Goal: Check status: Check status

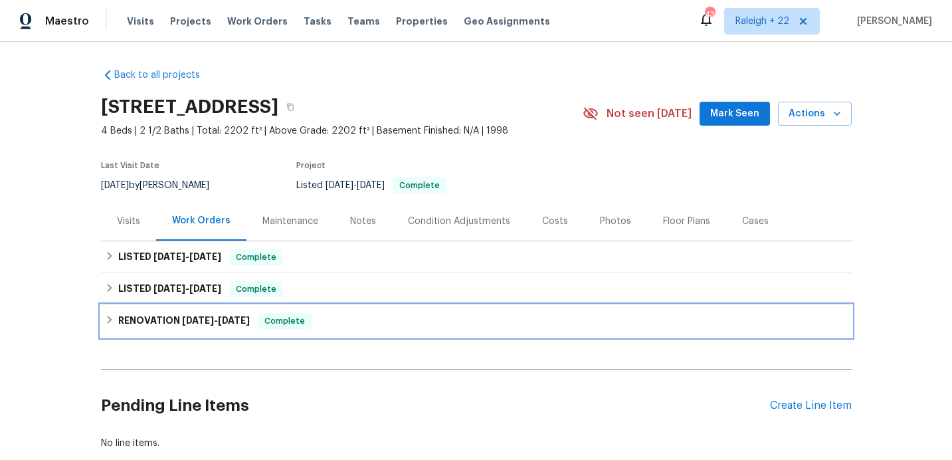
click at [172, 320] on h6 "RENOVATION [DATE] - [DATE]" at bounding box center [184, 321] width 132 height 16
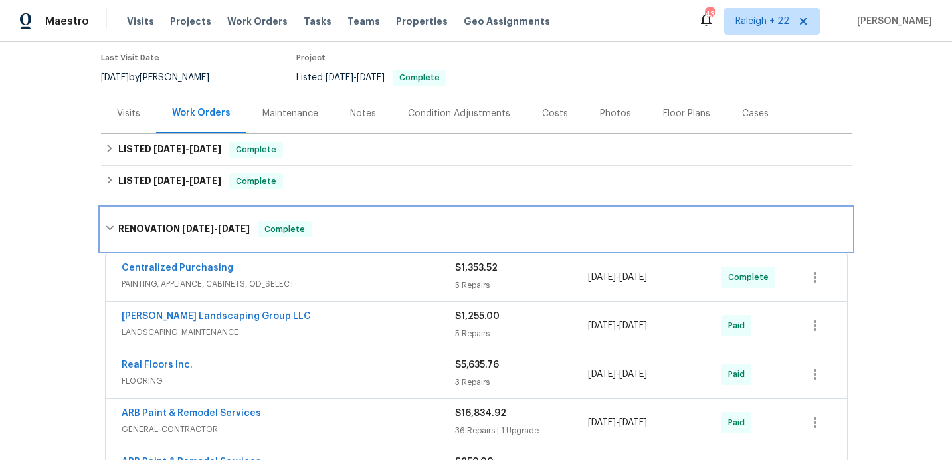
scroll to position [38, 0]
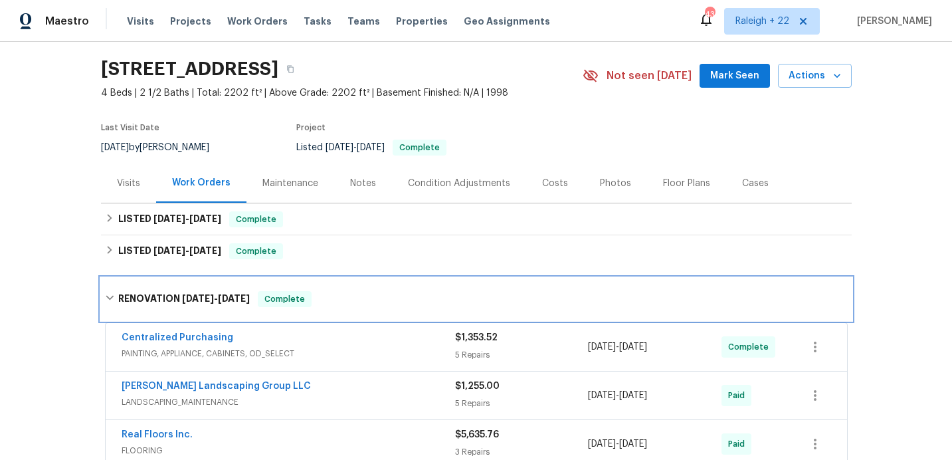
click at [167, 291] on h6 "RENOVATION [DATE] - [DATE]" at bounding box center [184, 299] width 132 height 16
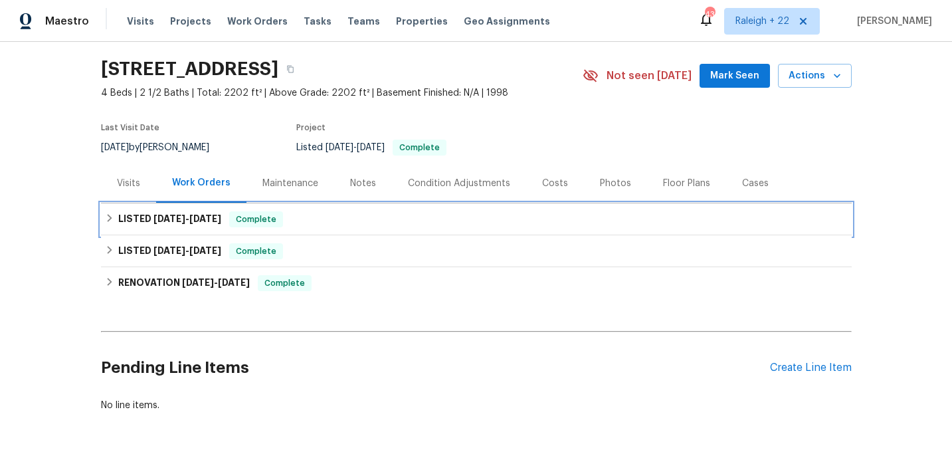
click at [173, 213] on h6 "LISTED [DATE] - [DATE]" at bounding box center [169, 219] width 103 height 16
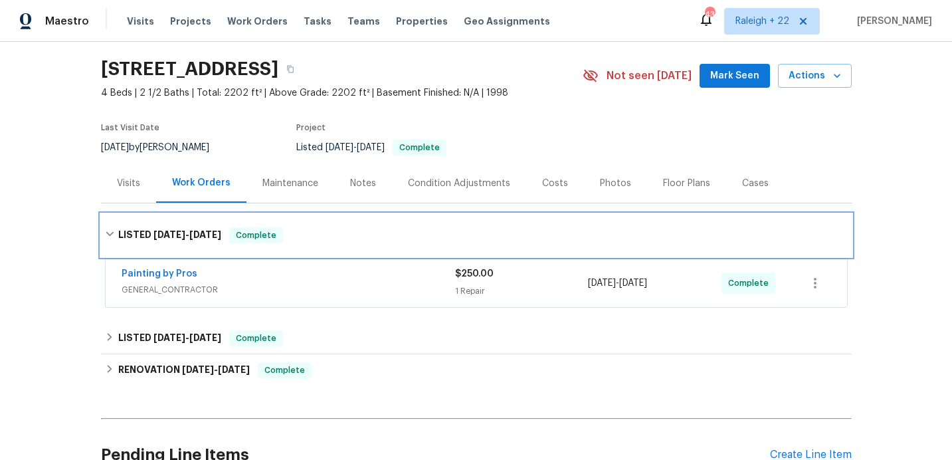
click at [203, 231] on span "[DATE]" at bounding box center [205, 234] width 32 height 9
